Goal: Task Accomplishment & Management: Manage account settings

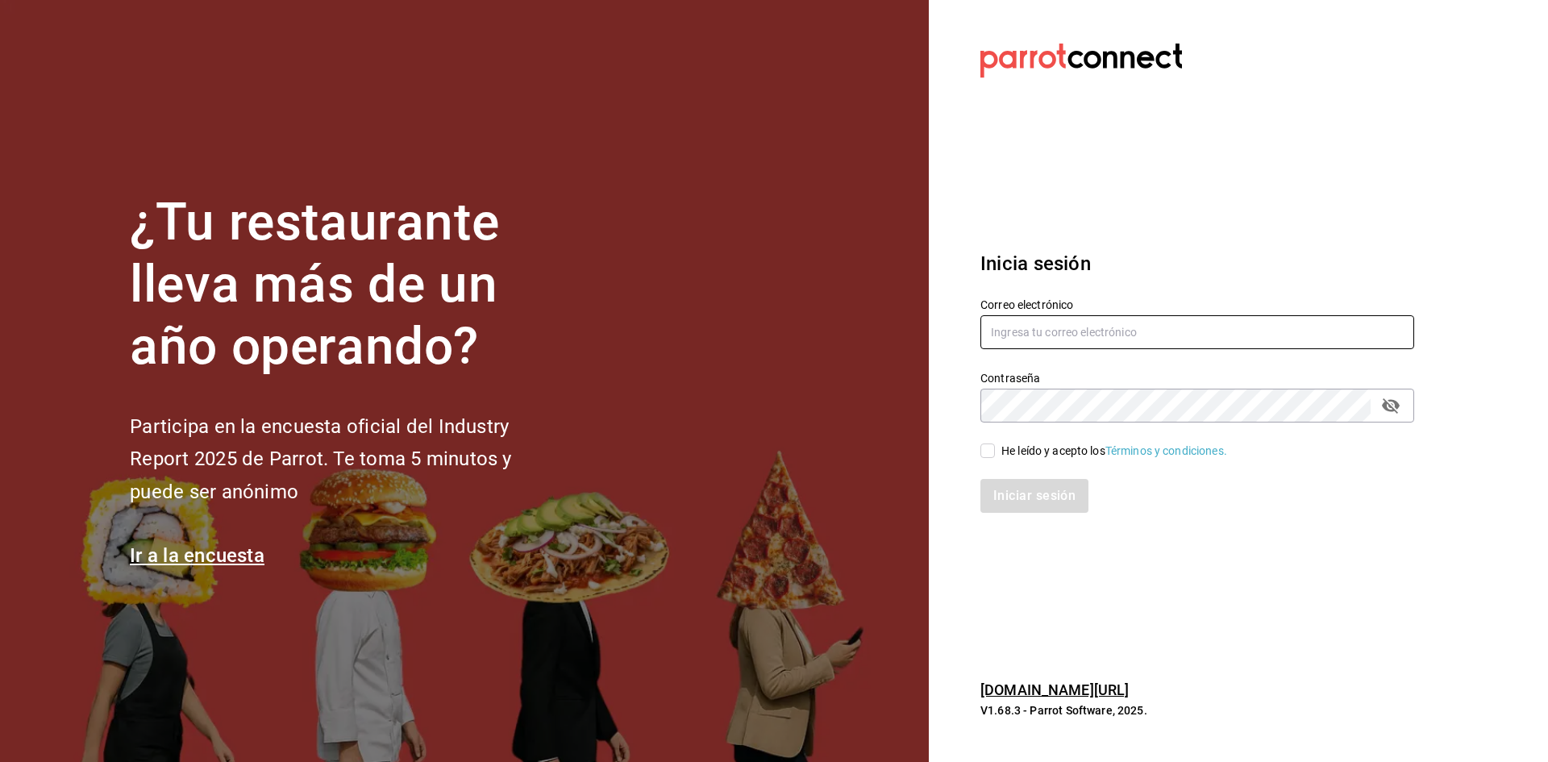
click at [1101, 335] on input "text" at bounding box center [1198, 332] width 434 height 34
type input "[PERSON_NAME][EMAIL_ADDRESS][PERSON_NAME][DOMAIN_NAME]"
click at [990, 456] on input "He leído y acepto los Términos y condiciones." at bounding box center [988, 451] width 15 height 15
checkbox input "true"
click at [1012, 497] on button "Iniciar sesión" at bounding box center [1036, 496] width 110 height 34
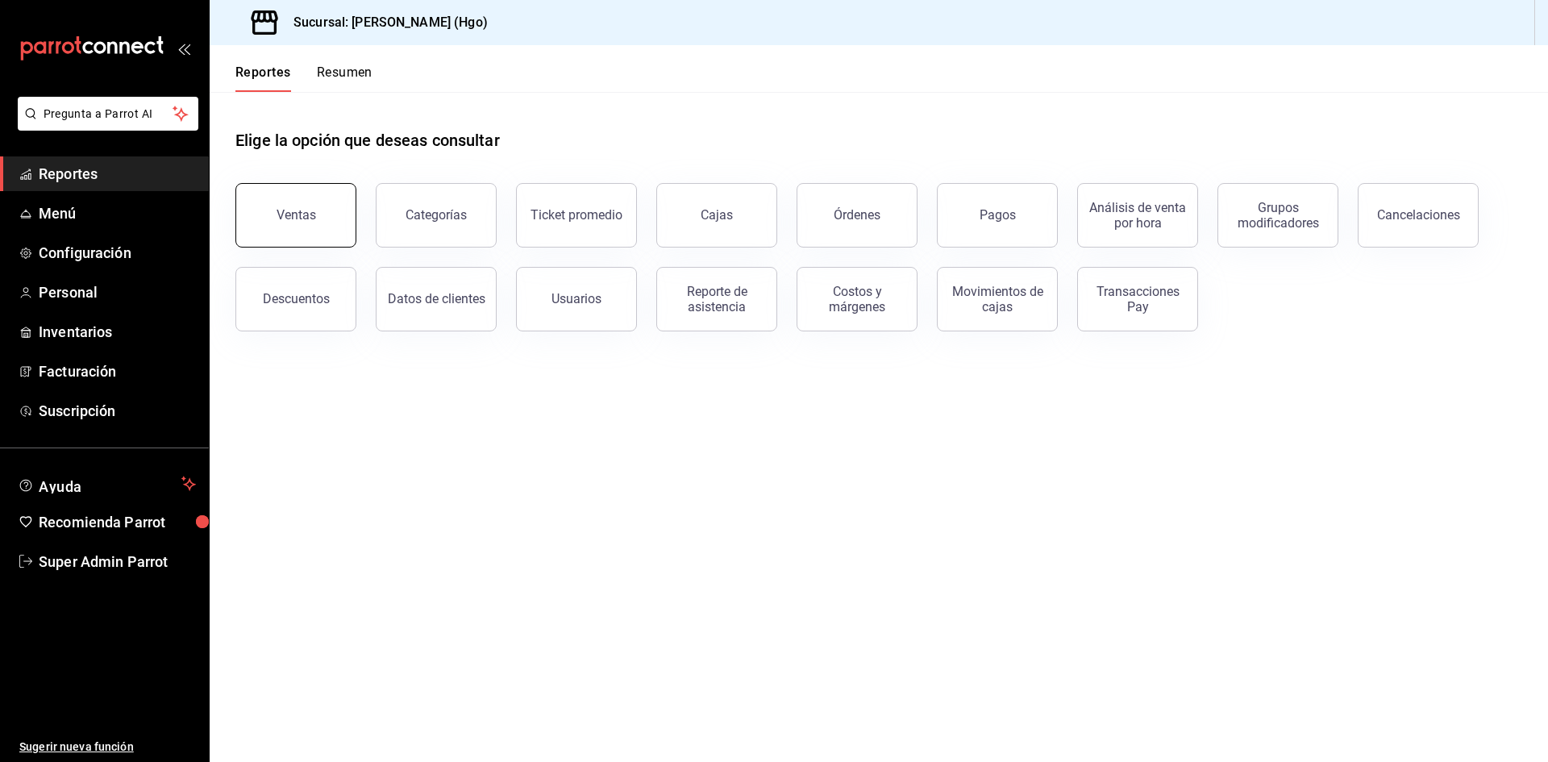
click at [276, 203] on button "Ventas" at bounding box center [295, 215] width 121 height 65
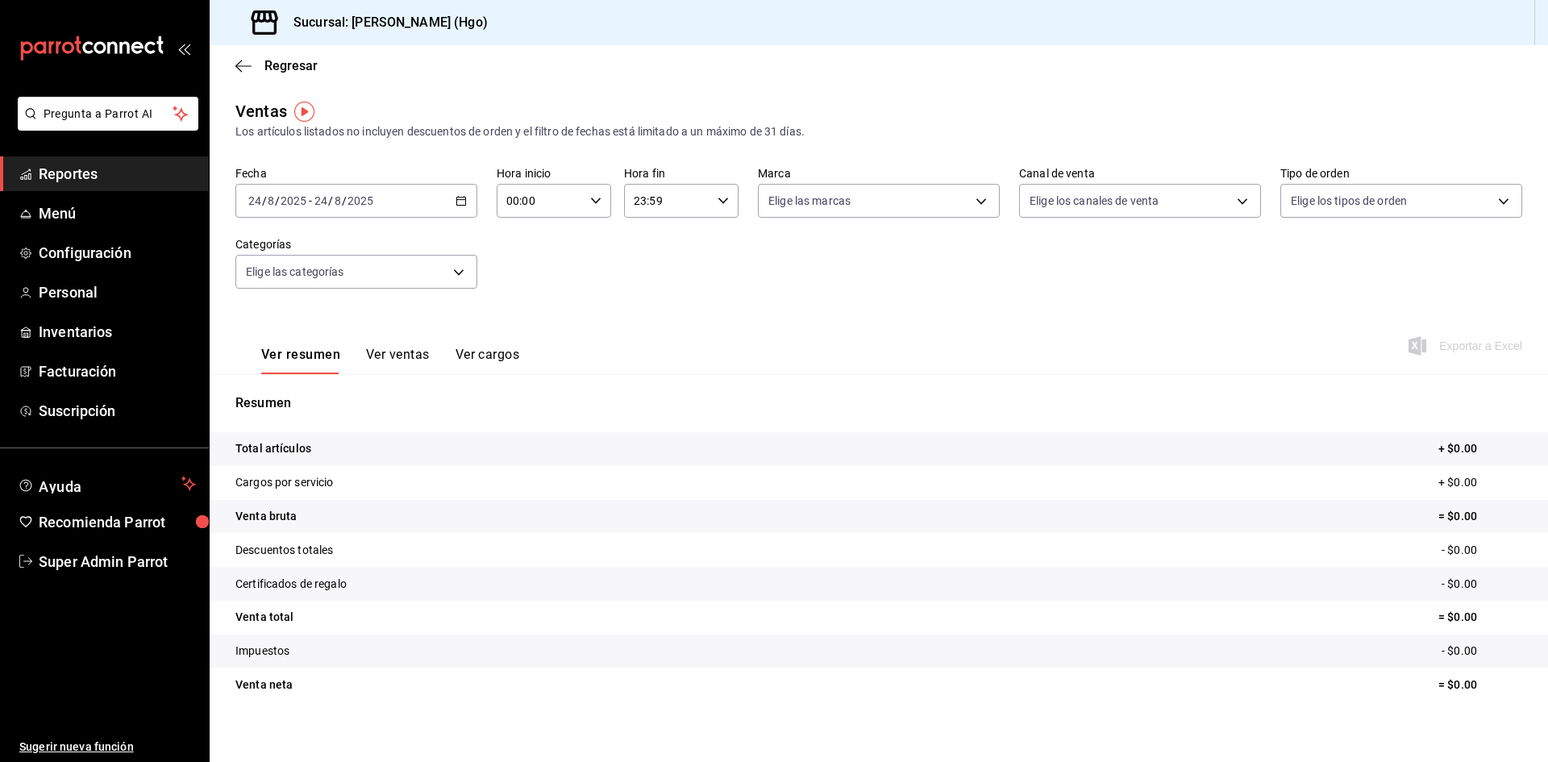
click at [460, 201] on icon "button" at bounding box center [461, 200] width 11 height 11
click at [666, 267] on div "Fecha 2025-08-24 24 / 8 / 2025 - 2025-08-24 24 / 8 / 2025 Hoy Ayer Semana actua…" at bounding box center [878, 237] width 1287 height 142
click at [104, 220] on span "Menú" at bounding box center [117, 213] width 157 height 22
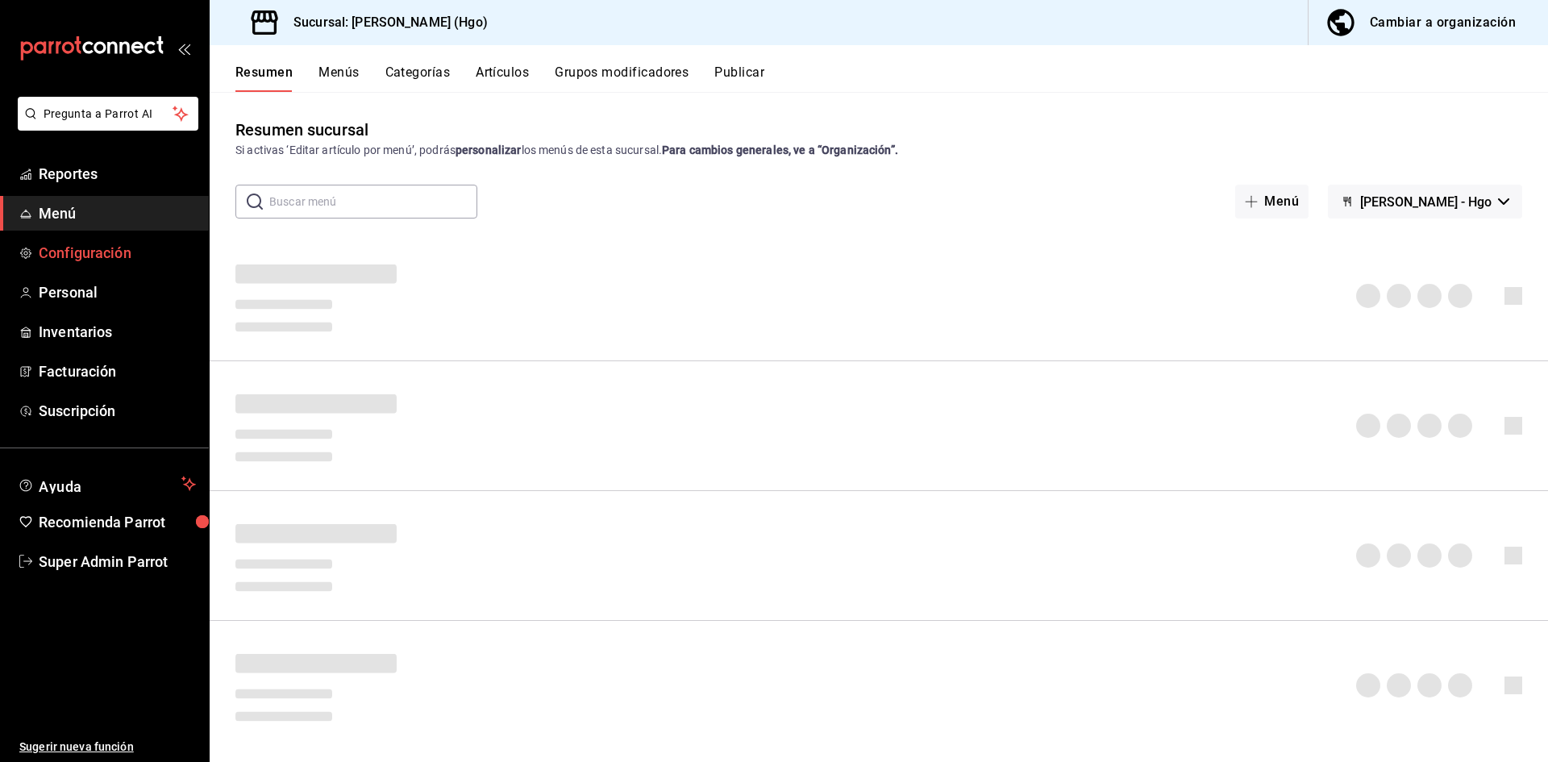
click at [121, 252] on span "Configuración" at bounding box center [117, 253] width 157 height 22
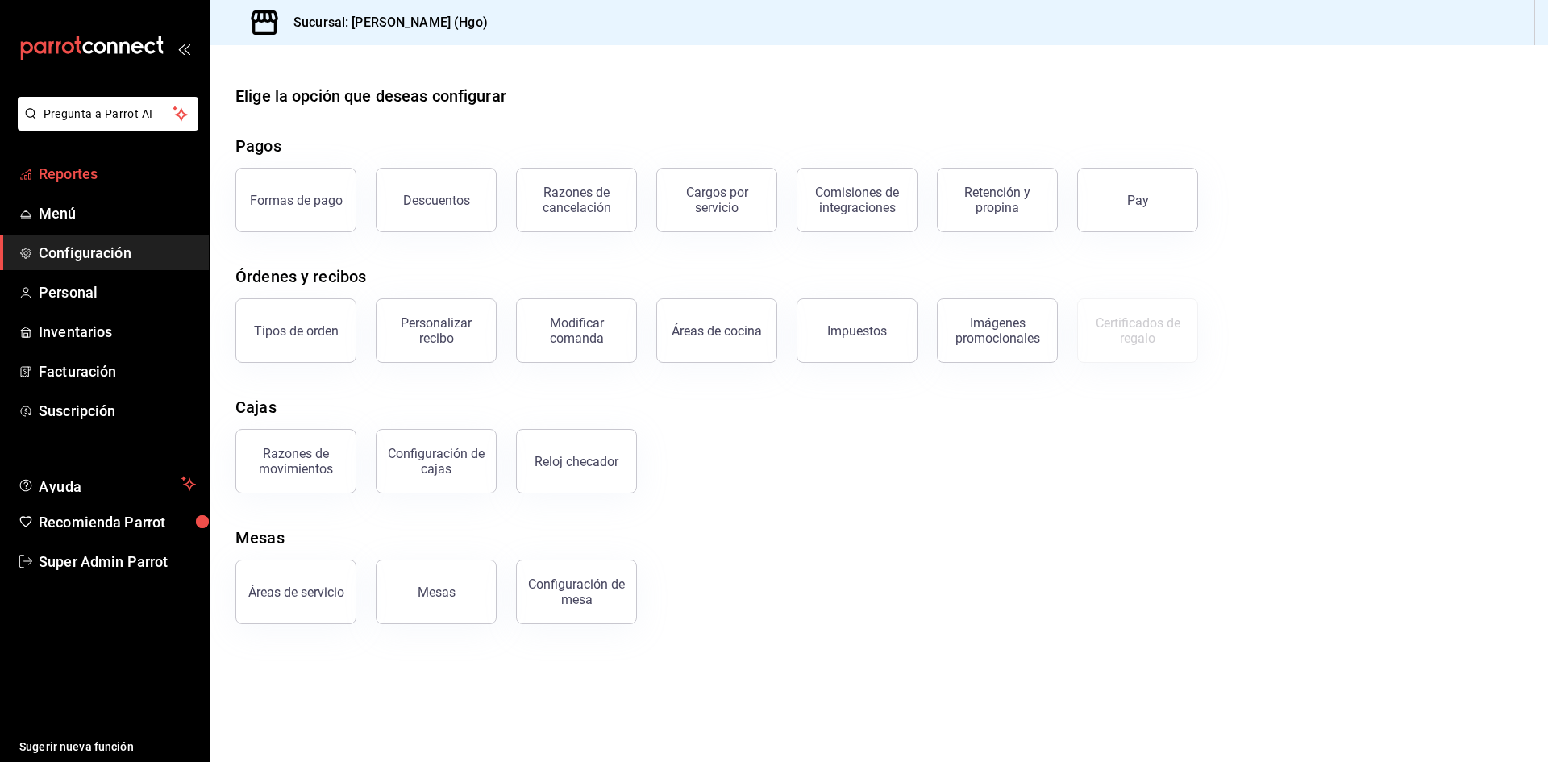
click at [102, 175] on span "Reportes" at bounding box center [117, 174] width 157 height 22
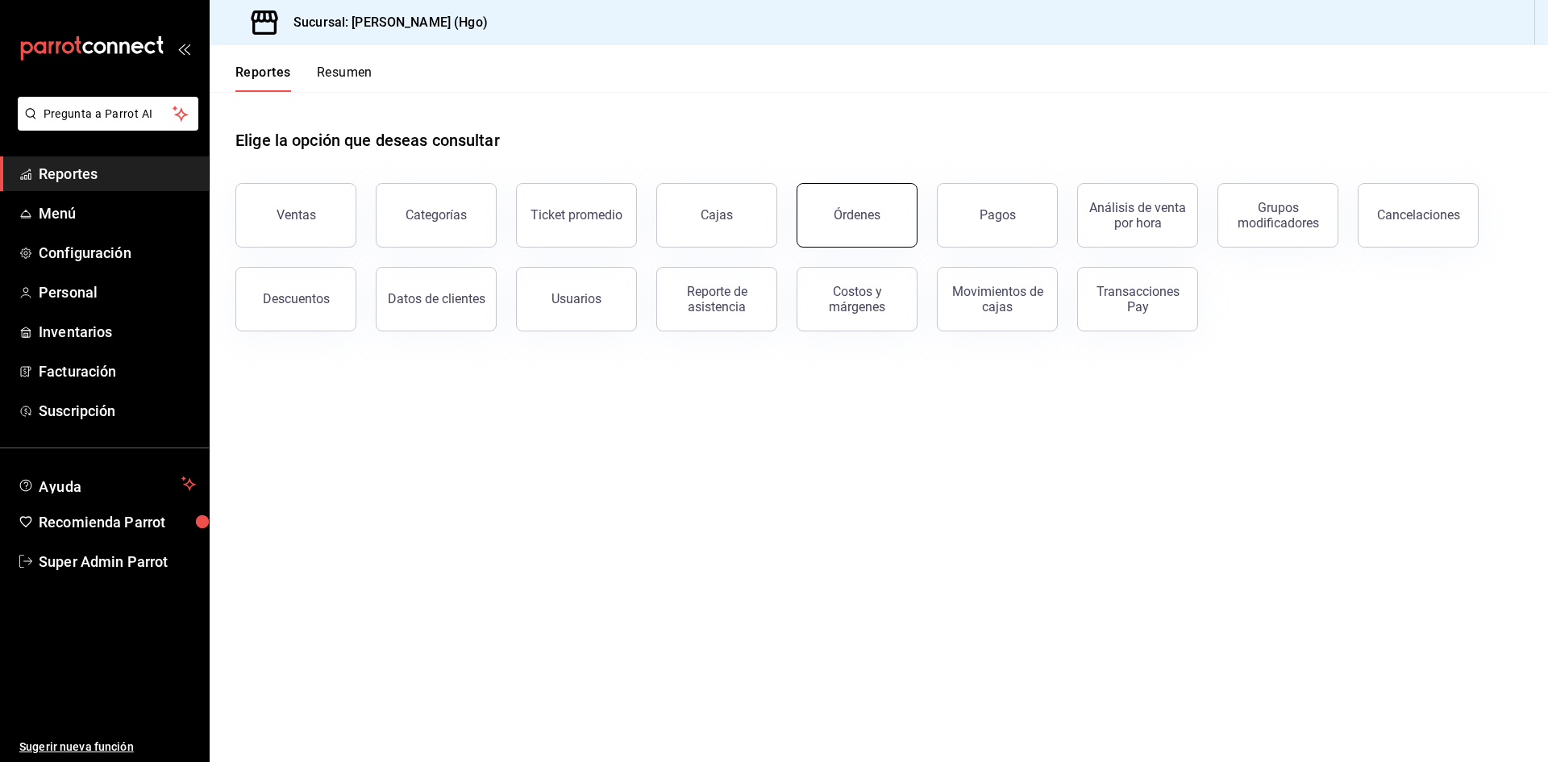
click at [835, 226] on button "Órdenes" at bounding box center [857, 215] width 121 height 65
